Goal: Task Accomplishment & Management: Complete application form

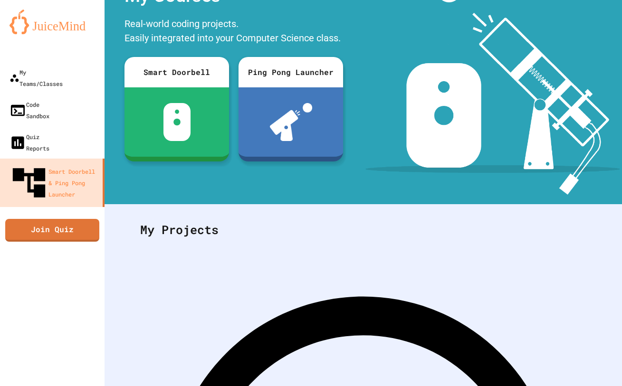
scroll to position [83, 0]
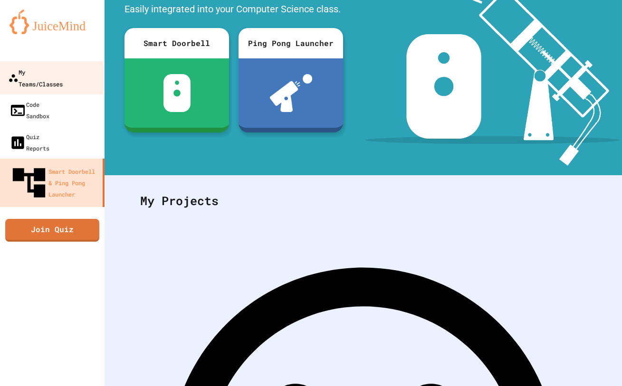
click at [81, 72] on link "My Teams/Classes" at bounding box center [53, 77] width 108 height 33
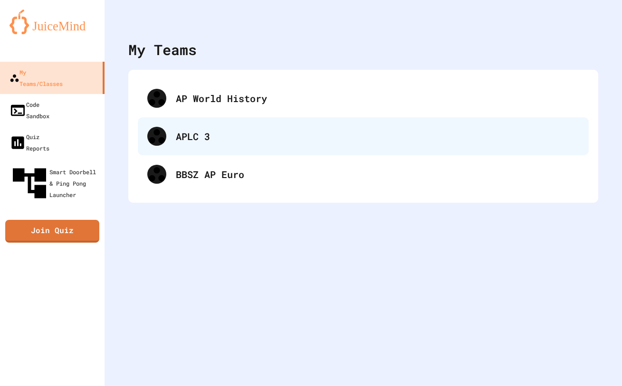
click at [198, 125] on div "APLC 3" at bounding box center [363, 136] width 451 height 38
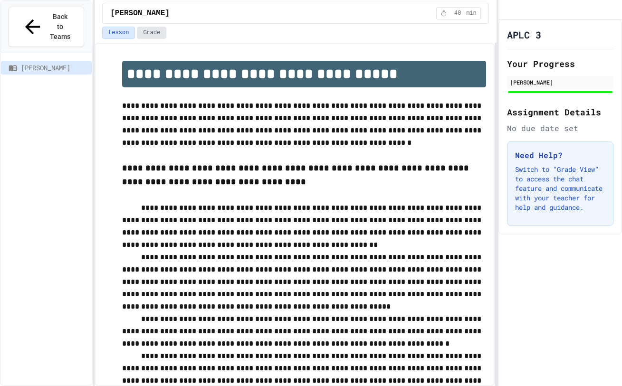
click at [156, 33] on button "Grade" at bounding box center [151, 33] width 29 height 12
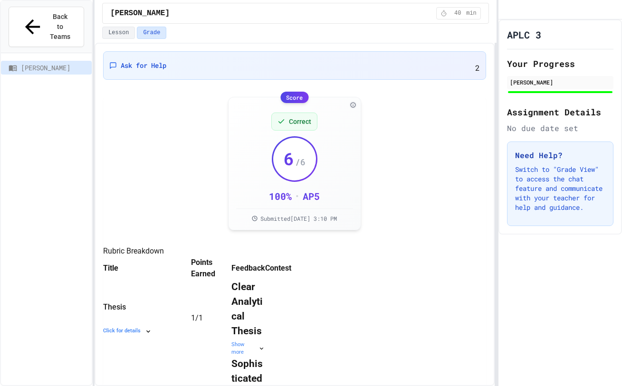
scroll to position [539, 0]
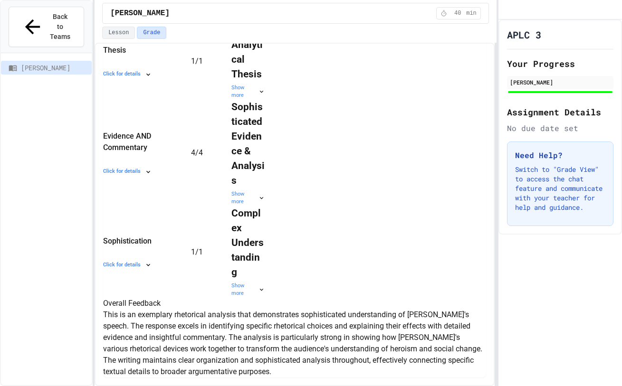
click at [178, 320] on p "This is an exemplary rhetorical analysis that demonstrates sophisticated unders…" at bounding box center [294, 343] width 383 height 68
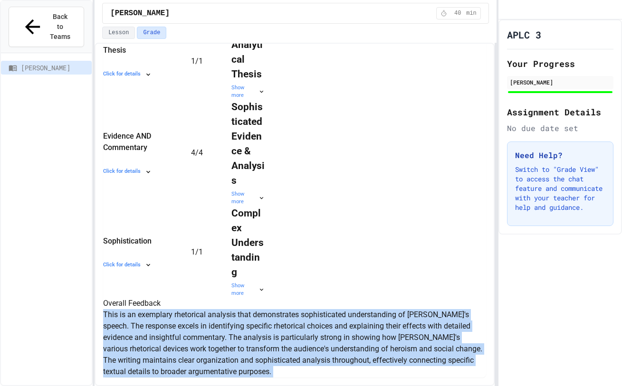
click at [178, 320] on p "This is an exemplary rhetorical analysis that demonstrates sophisticated unders…" at bounding box center [294, 343] width 383 height 68
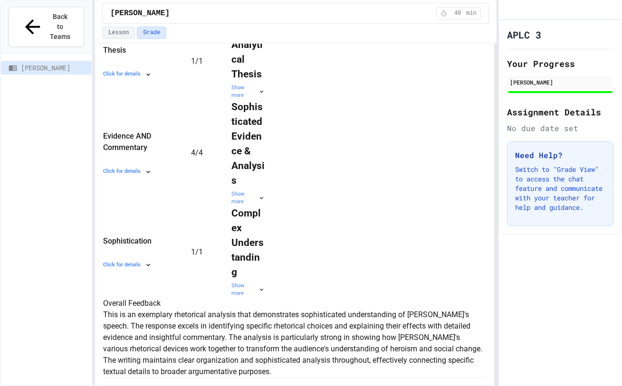
click at [199, 326] on p "This is an exemplary rhetorical analysis that demonstrates sophisticated unders…" at bounding box center [294, 343] width 383 height 68
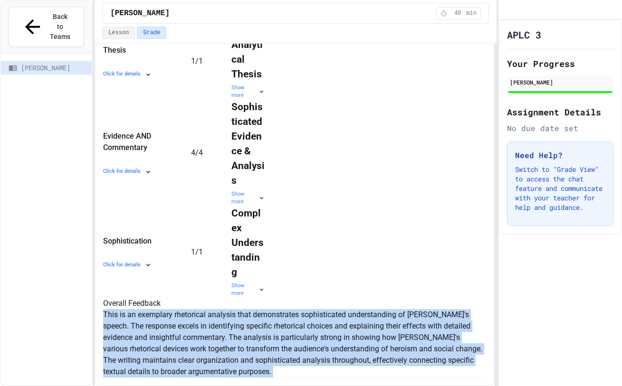
click at [199, 326] on p "This is an exemplary rhetorical analysis that demonstrates sophisticated unders…" at bounding box center [294, 343] width 383 height 68
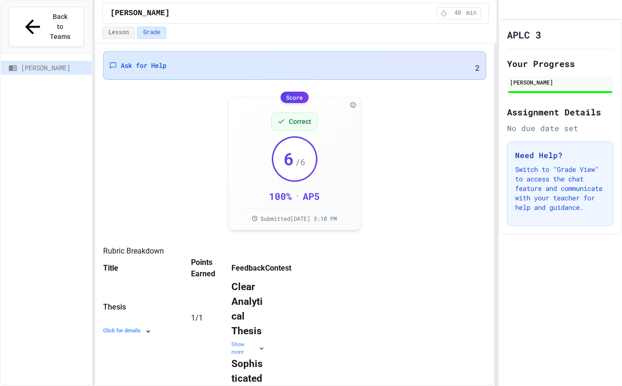
click at [234, 56] on div "Ask for Help 2" at bounding box center [294, 65] width 383 height 28
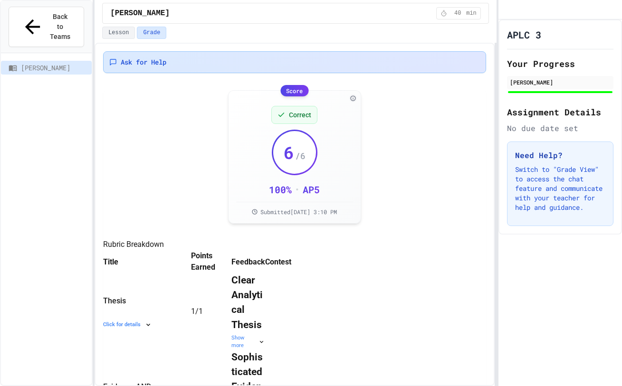
click at [283, 66] on div "Ask for Help" at bounding box center [294, 62] width 383 height 22
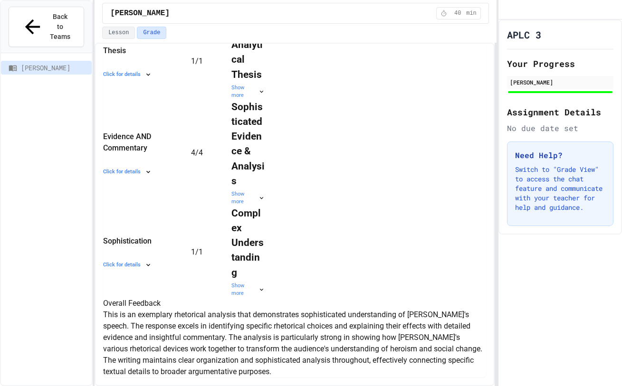
scroll to position [539, 0]
click at [328, 332] on p "This is an exemplary rhetorical analysis that demonstrates sophisticated unders…" at bounding box center [294, 343] width 383 height 68
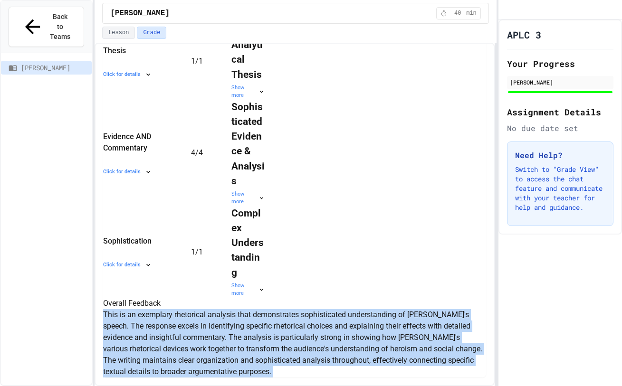
click at [328, 332] on p "This is an exemplary rhetorical analysis that demonstrates sophisticated unders…" at bounding box center [294, 343] width 383 height 68
click at [332, 324] on p "This is an exemplary rhetorical analysis that demonstrates sophisticated unders…" at bounding box center [294, 343] width 383 height 68
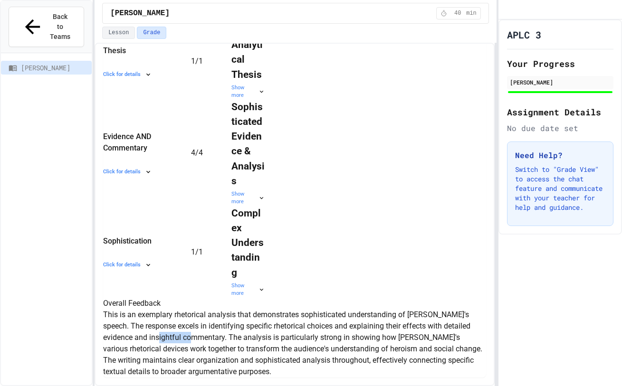
click at [332, 324] on p "This is an exemplary rhetorical analysis that demonstrates sophisticated unders…" at bounding box center [294, 343] width 383 height 68
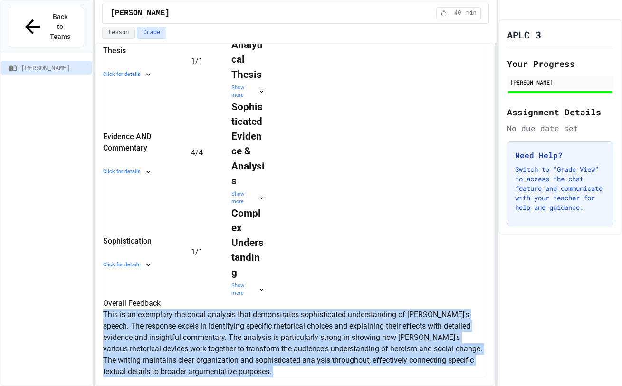
click at [332, 324] on p "This is an exemplary rhetorical analysis that demonstrates sophisticated unders…" at bounding box center [294, 343] width 383 height 68
click at [332, 321] on p "This is an exemplary rhetorical analysis that demonstrates sophisticated unders…" at bounding box center [294, 343] width 383 height 68
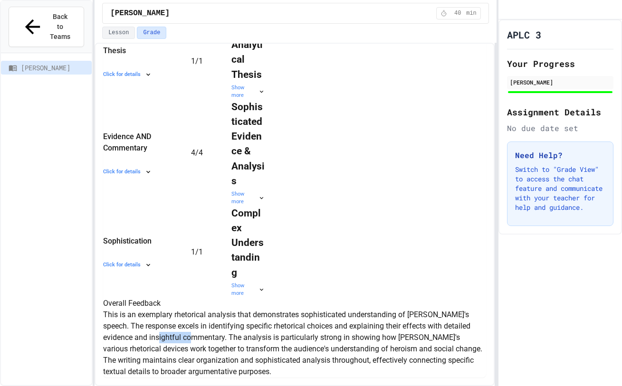
click at [332, 321] on p "This is an exemplary rhetorical analysis that demonstrates sophisticated unders…" at bounding box center [294, 343] width 383 height 68
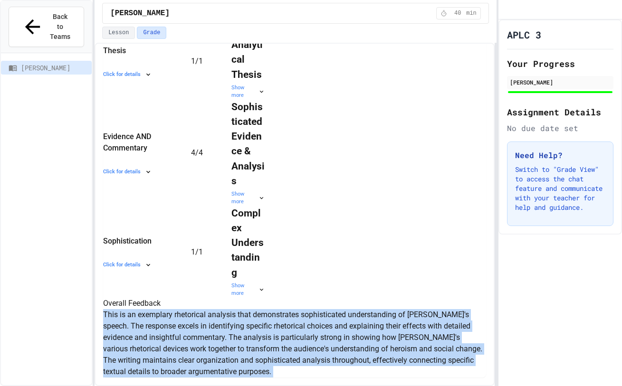
click at [332, 321] on p "This is an exemplary rhetorical analysis that demonstrates sophisticated unders…" at bounding box center [294, 343] width 383 height 68
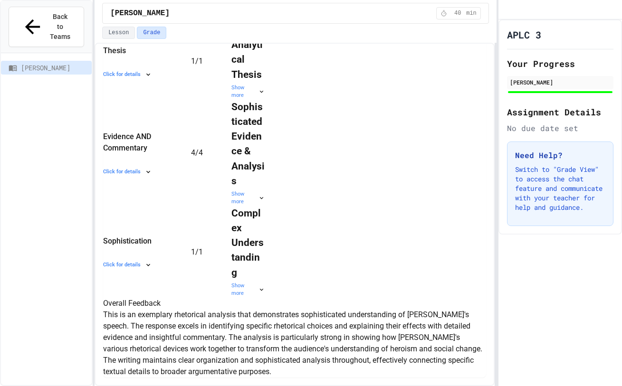
click at [328, 322] on p "This is an exemplary rhetorical analysis that demonstrates sophisticated unders…" at bounding box center [294, 343] width 383 height 68
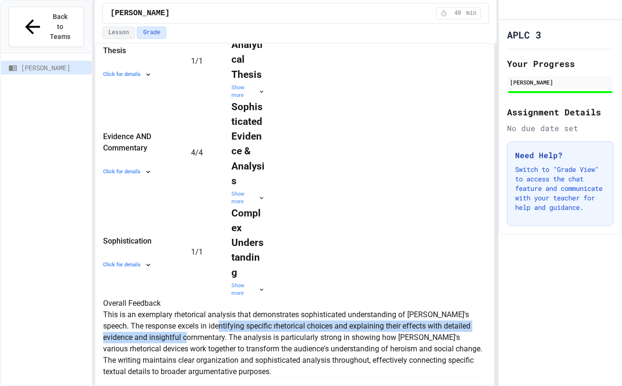
drag, startPoint x: 310, startPoint y: 314, endPoint x: 352, endPoint y: 324, distance: 43.4
click at [352, 324] on p "This is an exemplary rhetorical analysis that demonstrates sophisticated unders…" at bounding box center [294, 343] width 383 height 68
click at [351, 324] on p "This is an exemplary rhetorical analysis that demonstrates sophisticated unders…" at bounding box center [294, 343] width 383 height 68
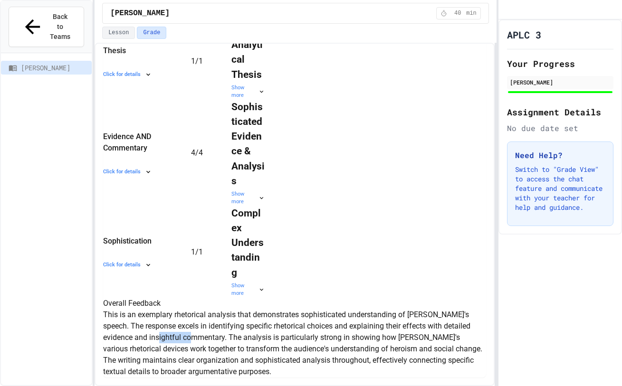
click at [351, 324] on p "This is an exemplary rhetorical analysis that demonstrates sophisticated unders…" at bounding box center [294, 343] width 383 height 68
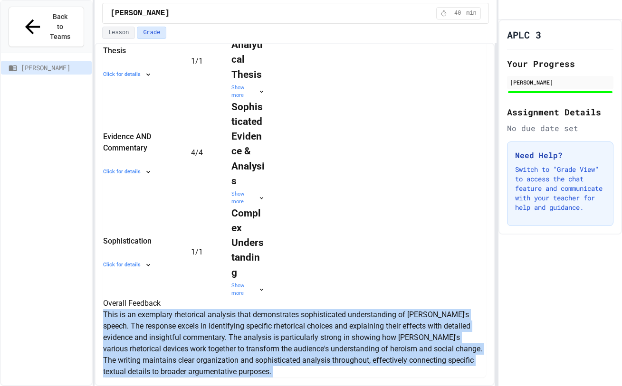
click at [351, 324] on p "This is an exemplary rhetorical analysis that demonstrates sophisticated unders…" at bounding box center [294, 343] width 383 height 68
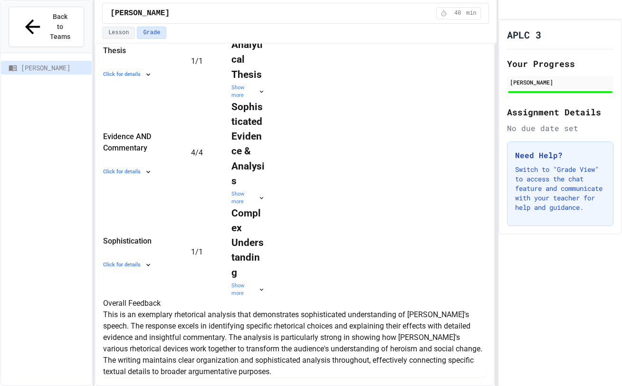
click at [350, 330] on p "This is an exemplary rhetorical analysis that demonstrates sophisticated unders…" at bounding box center [294, 343] width 383 height 68
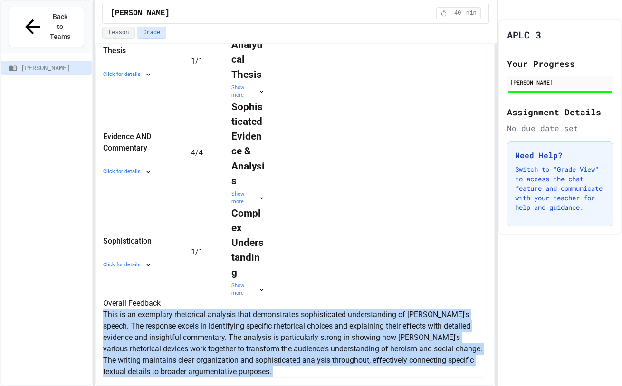
click at [350, 330] on p "This is an exemplary rhetorical analysis that demonstrates sophisticated unders…" at bounding box center [294, 343] width 383 height 68
click at [320, 321] on p "This is an exemplary rhetorical analysis that demonstrates sophisticated unders…" at bounding box center [294, 343] width 383 height 68
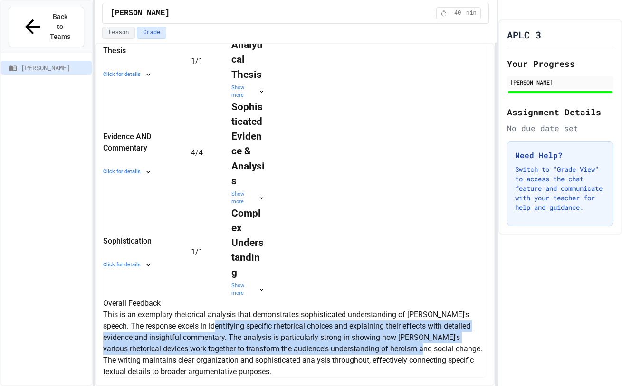
drag, startPoint x: 306, startPoint y: 318, endPoint x: 321, endPoint y: 343, distance: 29.4
click at [321, 343] on p "This is an exemplary rhetorical analysis that demonstrates sophisticated unders…" at bounding box center [294, 343] width 383 height 68
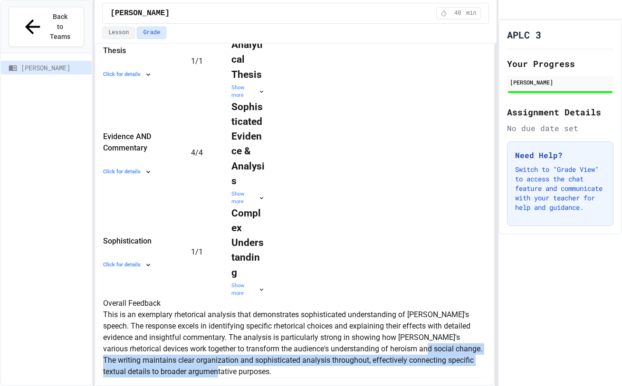
drag, startPoint x: 324, startPoint y: 344, endPoint x: 344, endPoint y: 364, distance: 27.9
click at [344, 364] on p "This is an exemplary rhetorical analysis that demonstrates sophisticated unders…" at bounding box center [294, 343] width 383 height 68
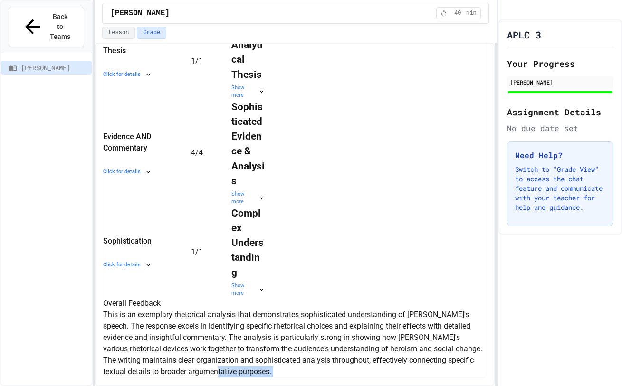
click at [344, 364] on p "This is an exemplary rhetorical analysis that demonstrates sophisticated unders…" at bounding box center [294, 343] width 383 height 68
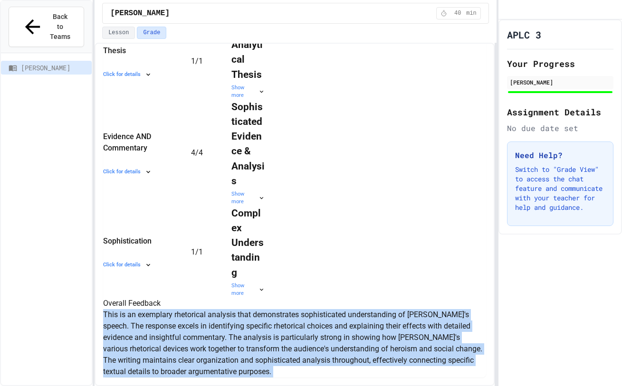
click at [344, 364] on p "This is an exemplary rhetorical analysis that demonstrates sophisticated unders…" at bounding box center [294, 343] width 383 height 68
click at [344, 362] on p "This is an exemplary rhetorical analysis that demonstrates sophisticated unders…" at bounding box center [294, 343] width 383 height 68
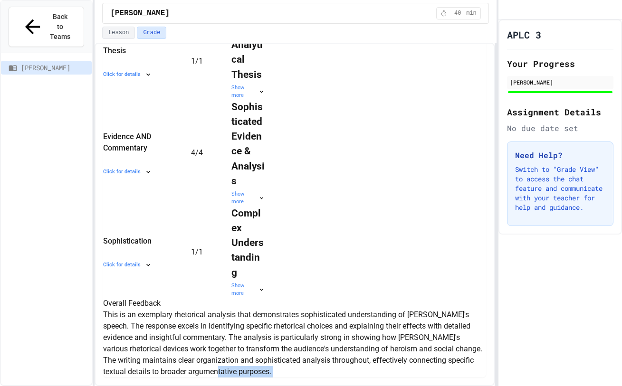
click at [344, 362] on p "This is an exemplary rhetorical analysis that demonstrates sophisticated unders…" at bounding box center [294, 343] width 383 height 68
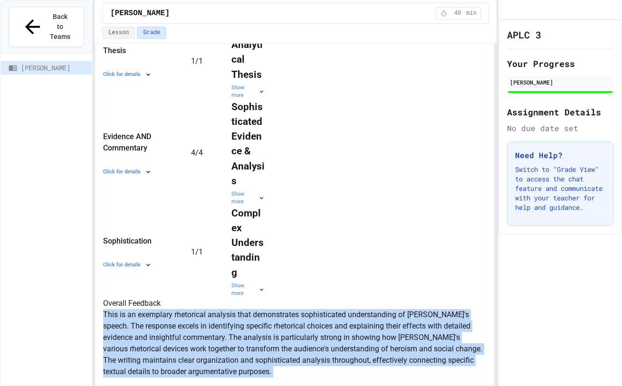
click at [344, 362] on p "This is an exemplary rhetorical analysis that demonstrates sophisticated unders…" at bounding box center [294, 343] width 383 height 68
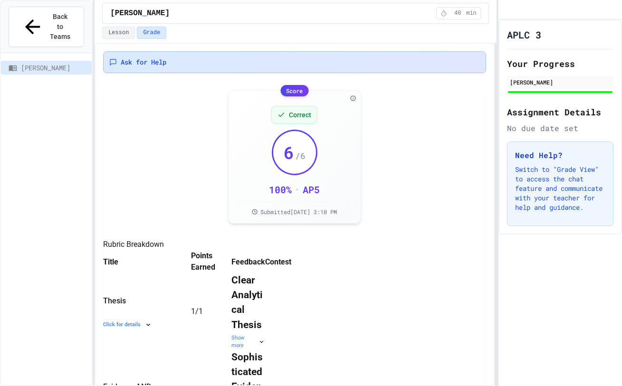
click at [286, 63] on div "Ask for Help" at bounding box center [294, 61] width 370 height 9
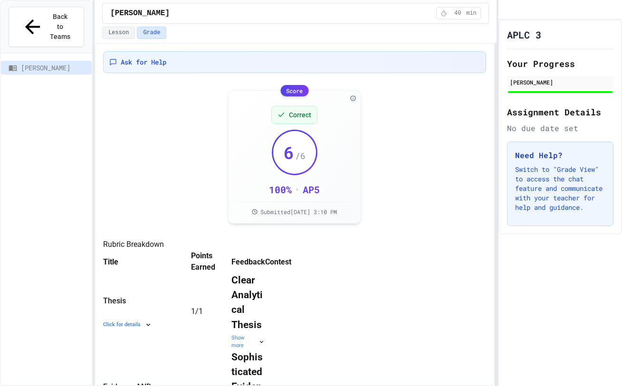
scroll to position [23, 0]
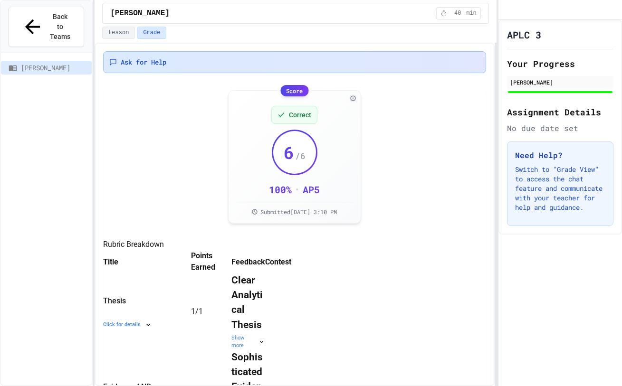
click at [238, 66] on div "Ask for Help" at bounding box center [294, 61] width 370 height 9
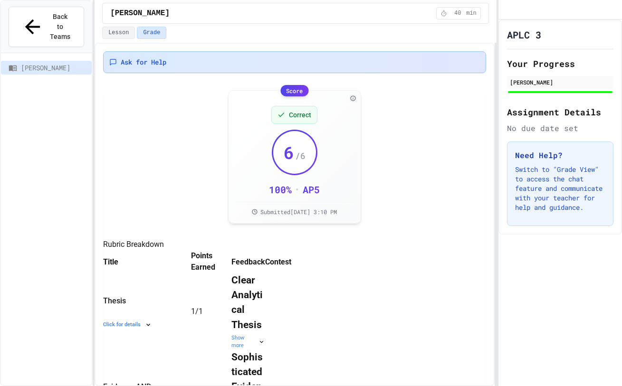
click at [251, 64] on div "Ask for Help" at bounding box center [294, 61] width 370 height 9
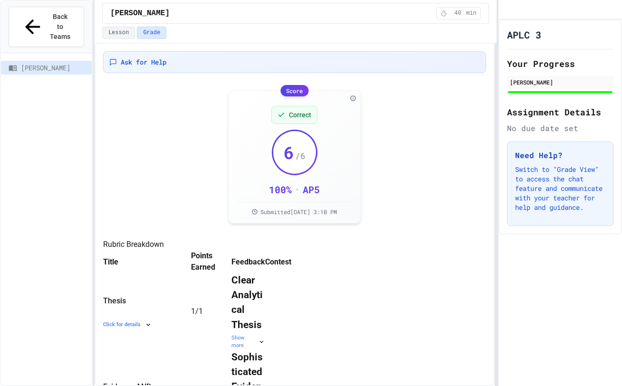
drag, startPoint x: 212, startPoint y: 190, endPoint x: 244, endPoint y: 190, distance: 31.3
drag, startPoint x: 205, startPoint y: 192, endPoint x: 246, endPoint y: 191, distance: 41.3
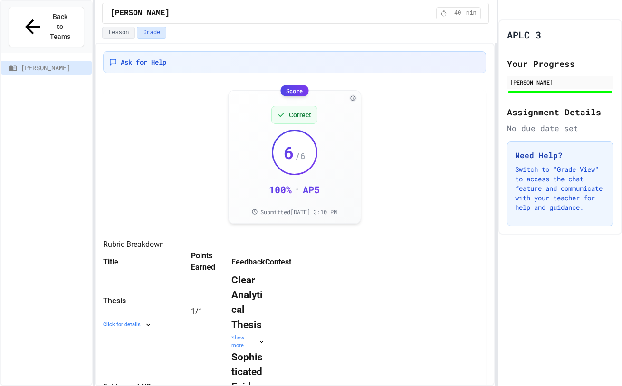
drag, startPoint x: 368, startPoint y: 197, endPoint x: 172, endPoint y: 187, distance: 196.8
drag, startPoint x: 370, startPoint y: 200, endPoint x: 188, endPoint y: 190, distance: 183.1
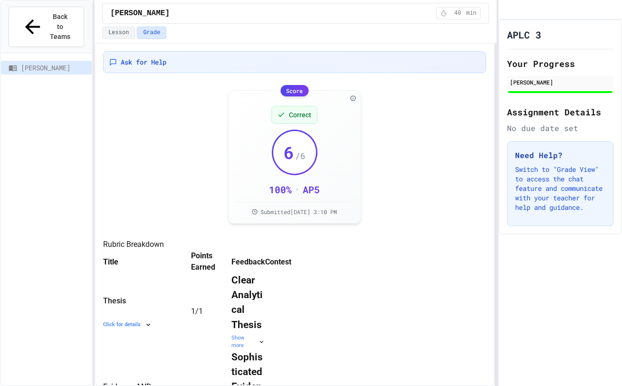
copy p "and hence the statue in her honor and the reason for his speech being delivered…"
click at [118, 34] on button "Lesson" at bounding box center [118, 33] width 33 height 12
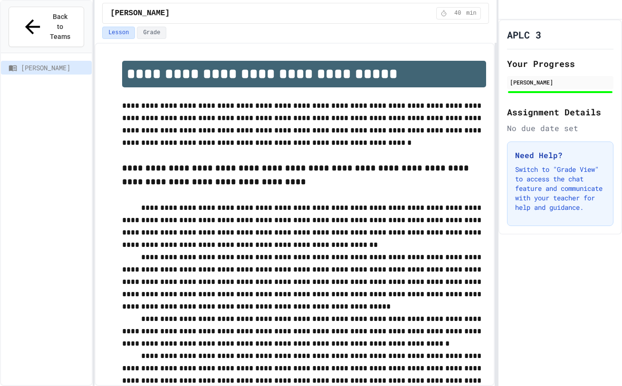
scroll to position [612, 0]
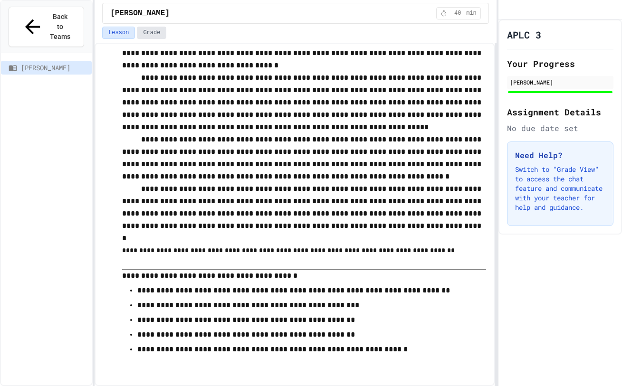
click at [150, 33] on button "Grade" at bounding box center [151, 33] width 29 height 12
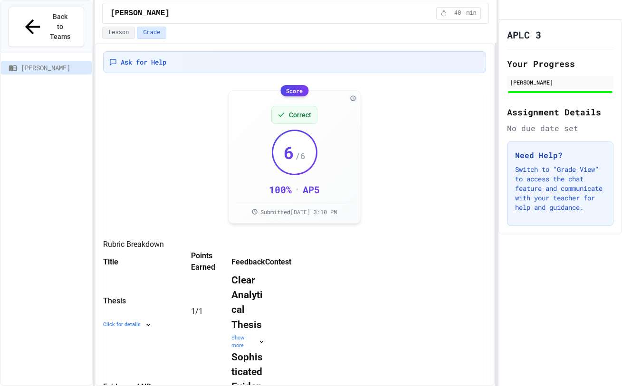
click at [33, 63] on span "[PERSON_NAME]" at bounding box center [54, 68] width 67 height 10
click at [26, 19] on div "Back to Teams" at bounding box center [46, 27] width 50 height 30
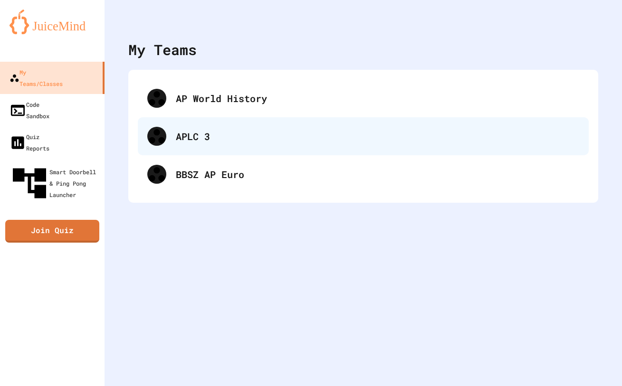
click at [188, 139] on div "APLC 3" at bounding box center [377, 136] width 403 height 14
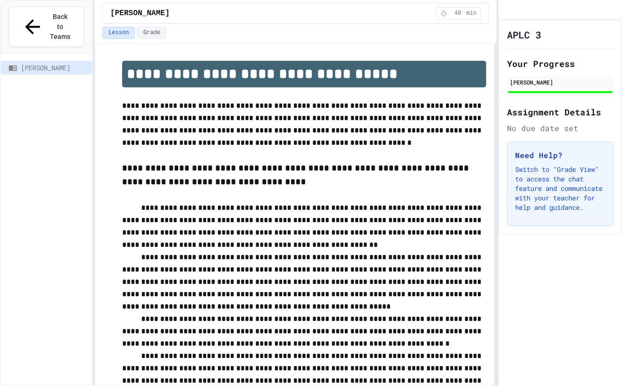
scroll to position [612, 0]
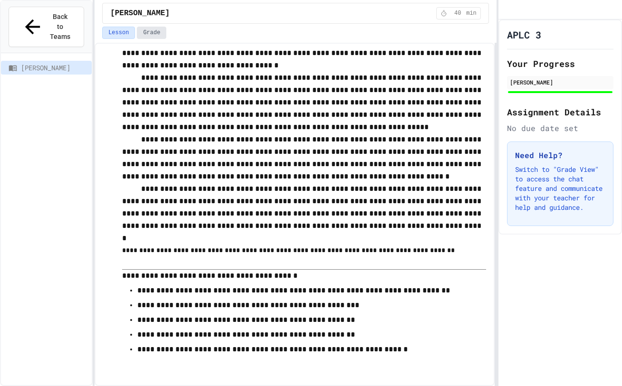
click at [156, 35] on button "Grade" at bounding box center [151, 33] width 29 height 12
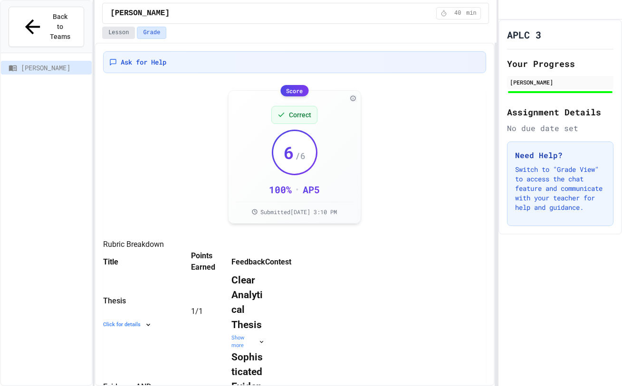
click at [123, 36] on button "Lesson" at bounding box center [118, 33] width 33 height 12
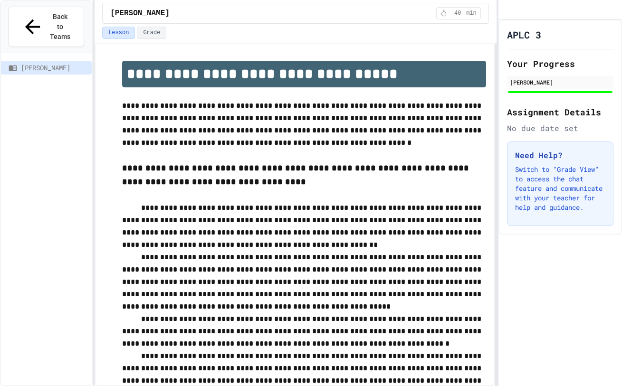
scroll to position [612, 0]
